Goal: Information Seeking & Learning: Learn about a topic

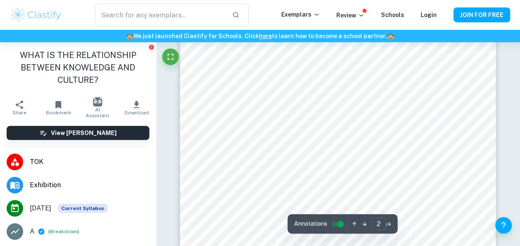
scroll to position [674, 0]
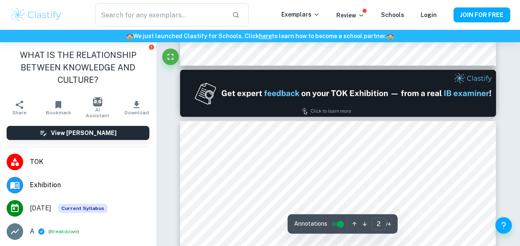
type input "1"
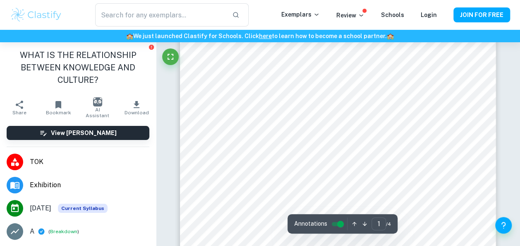
scroll to position [0, 0]
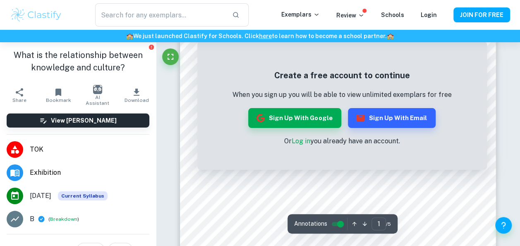
scroll to position [24, 0]
